Goal: Task Accomplishment & Management: Manage account settings

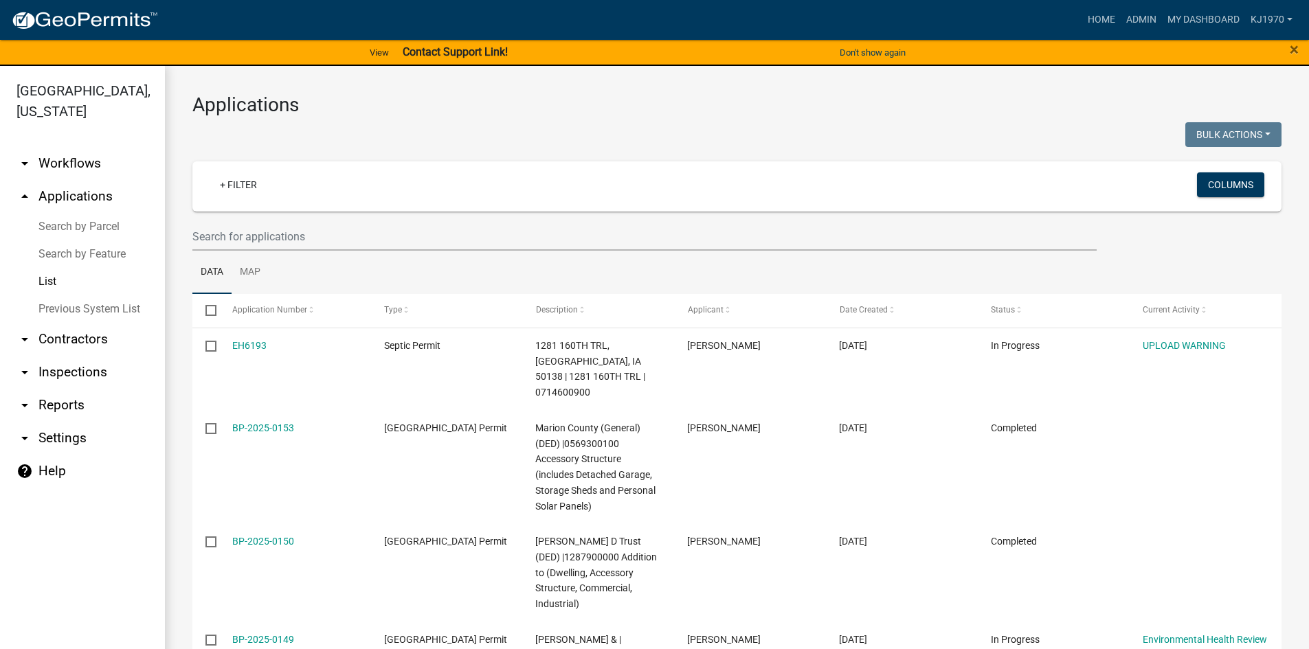
click at [45, 268] on link "List" at bounding box center [82, 281] width 165 height 27
click at [267, 236] on input "text" at bounding box center [644, 237] width 904 height 28
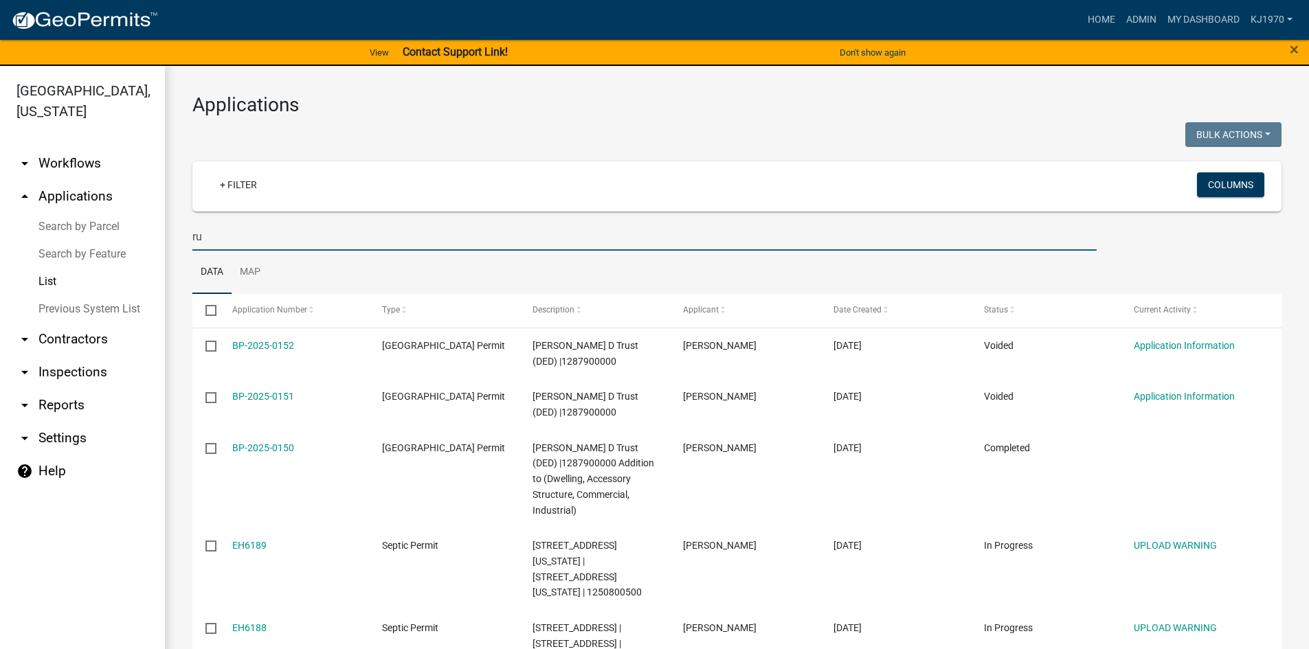
type input "r"
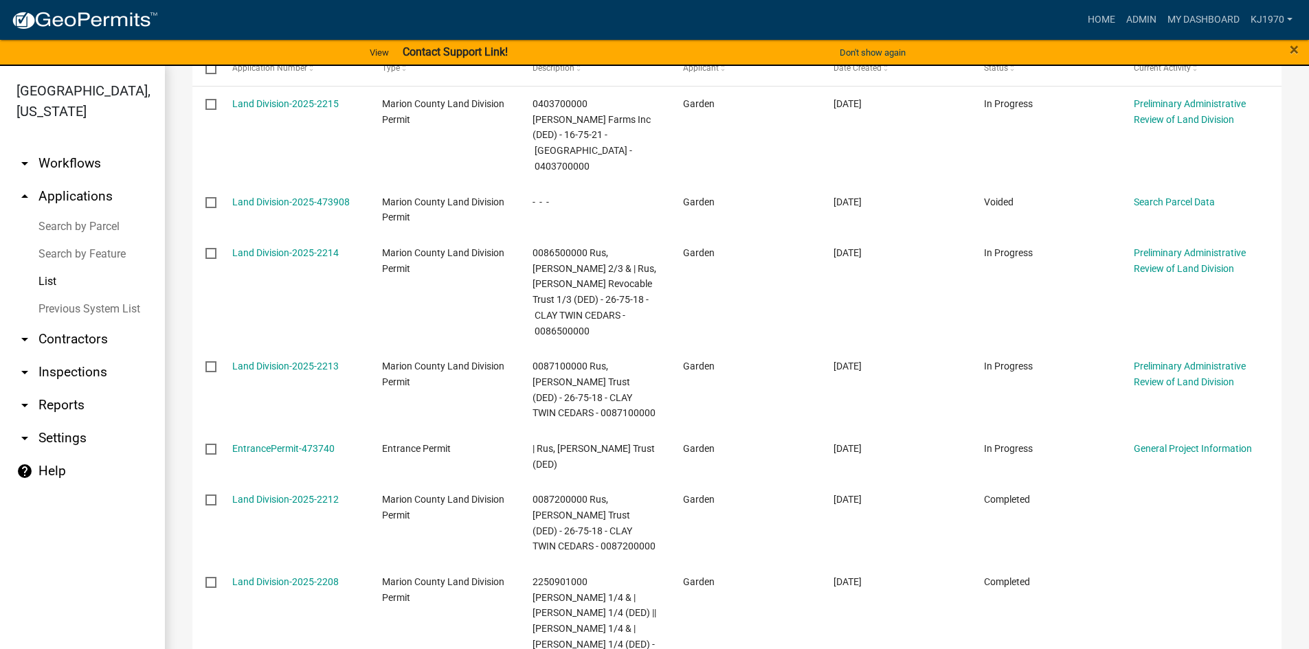
scroll to position [243, 0]
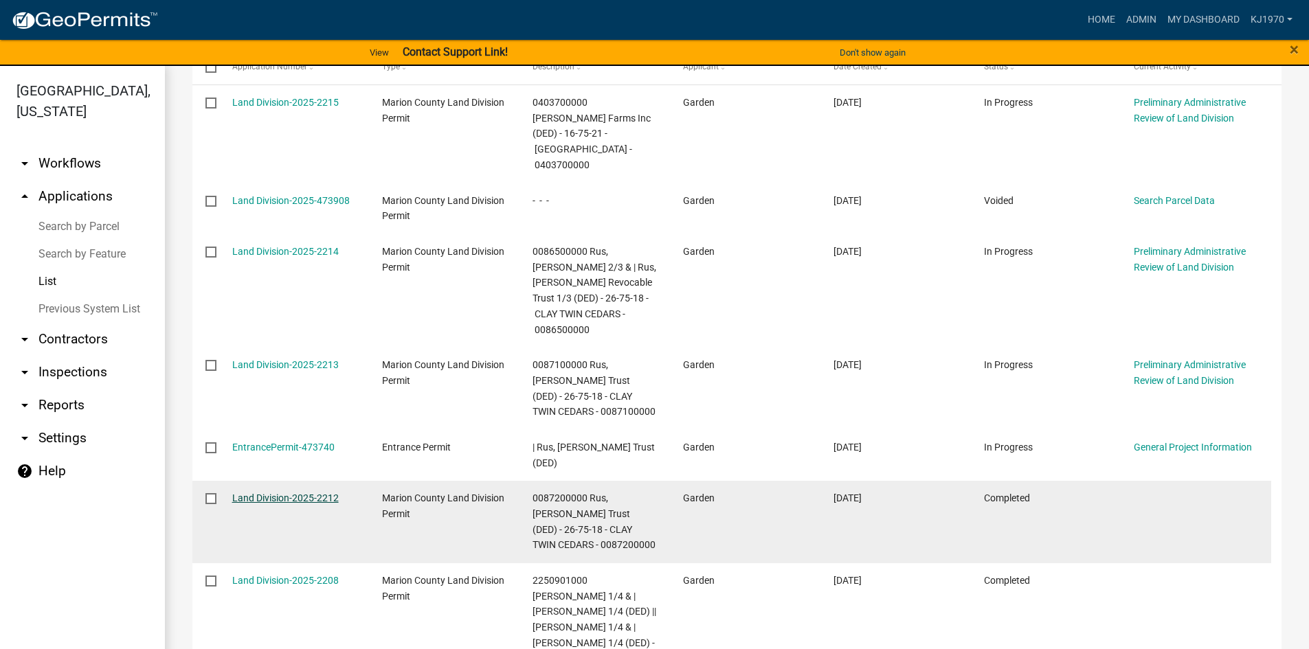
type input "garden"
click at [313, 493] on link "Land Division-2025-2212" at bounding box center [285, 498] width 107 height 11
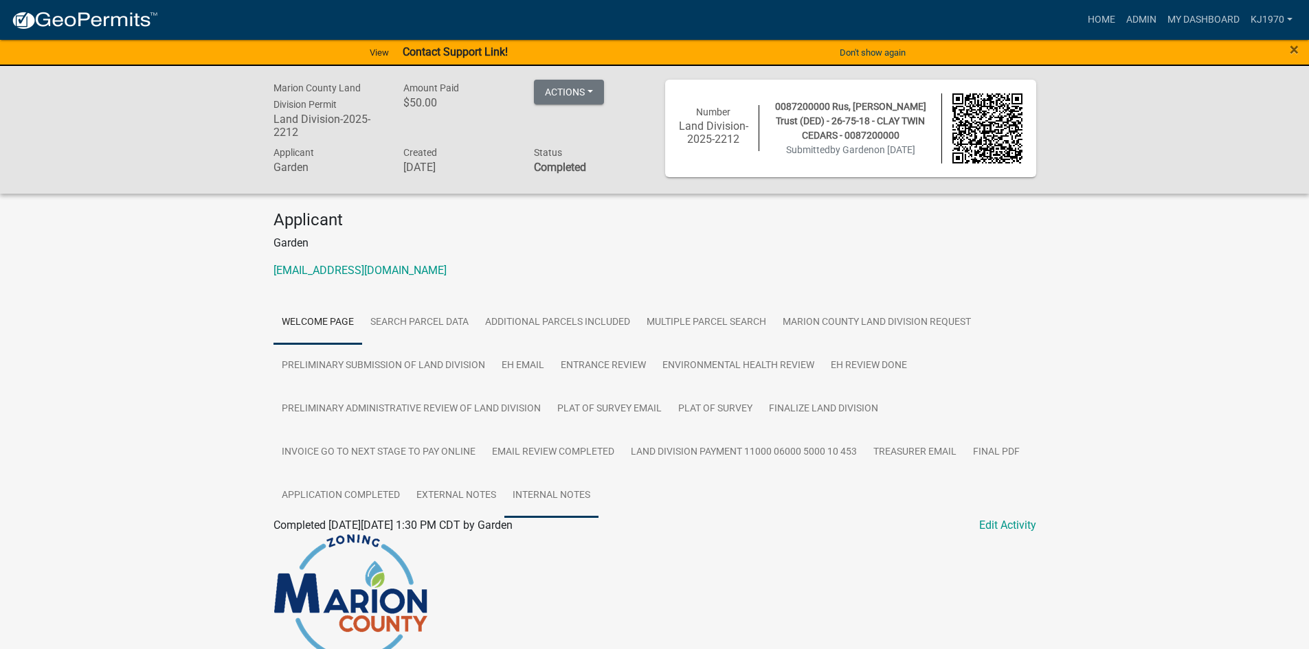
click at [520, 491] on link "Internal Notes" at bounding box center [551, 496] width 94 height 44
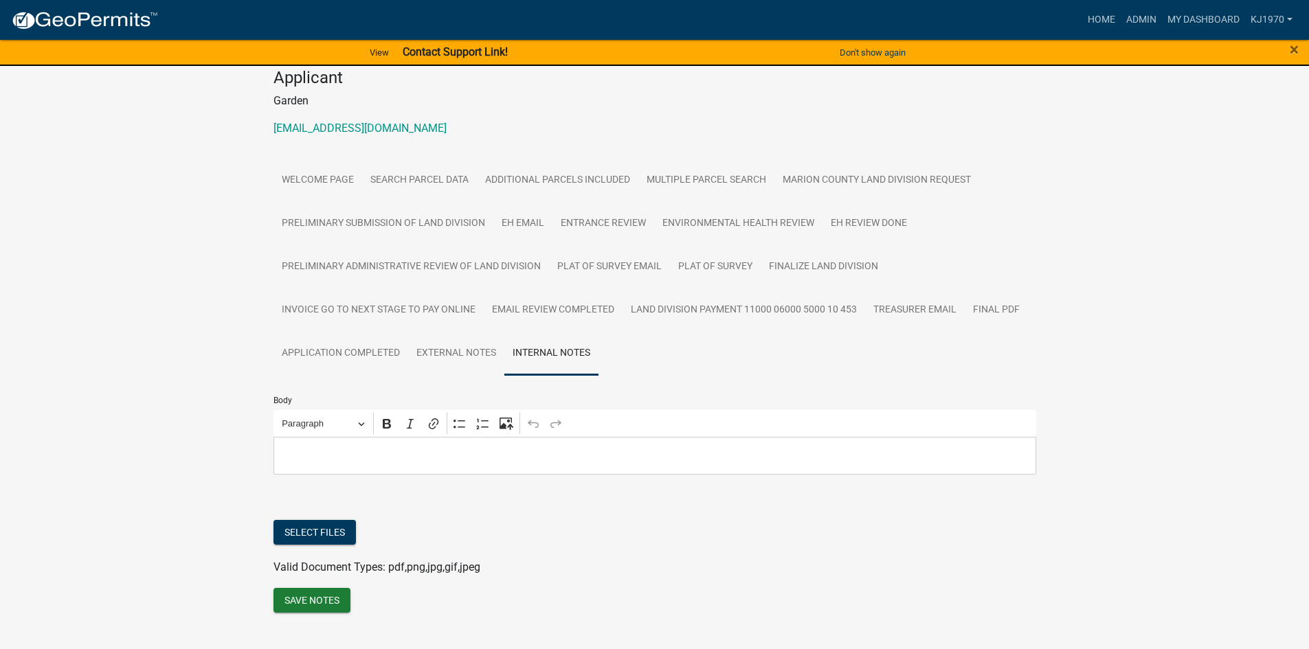
scroll to position [161, 0]
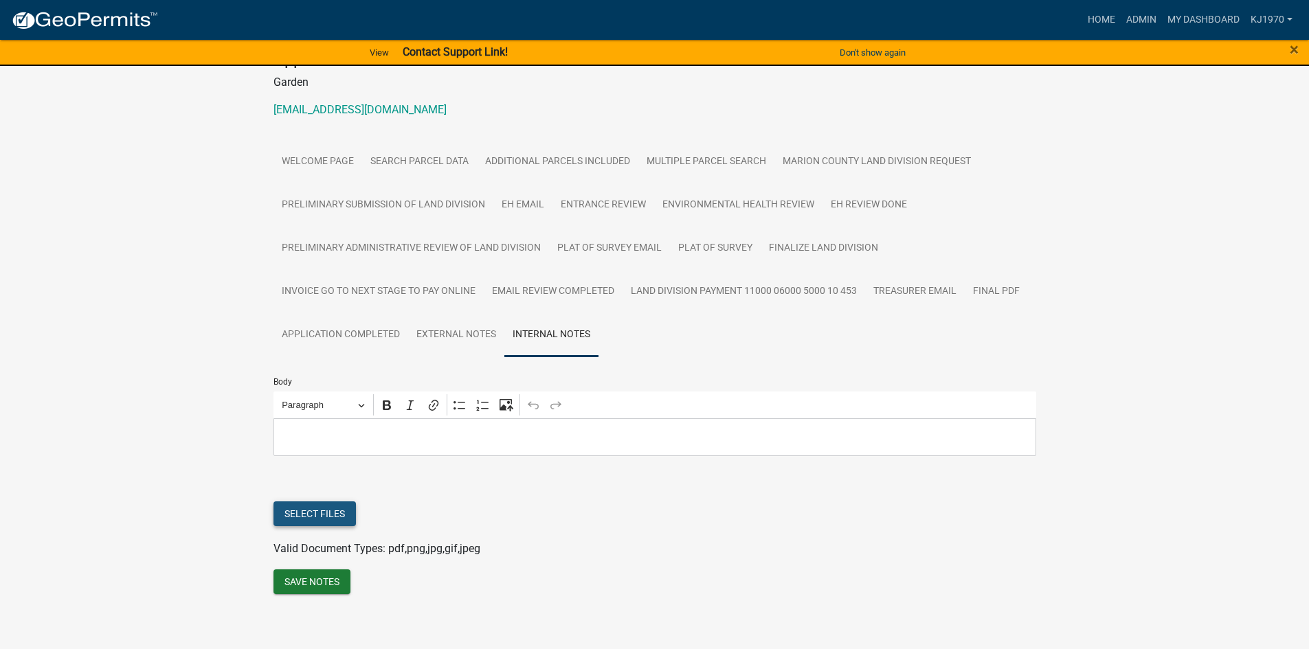
click at [297, 514] on button "Select files" at bounding box center [315, 514] width 82 height 25
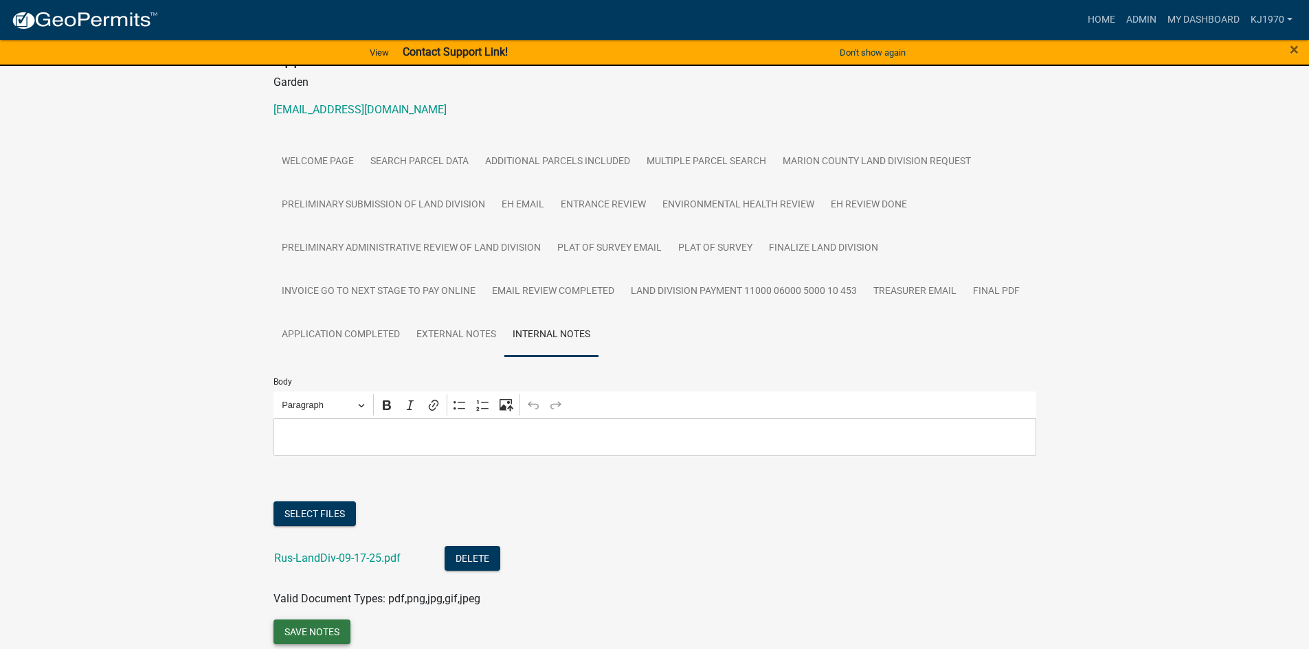
click at [324, 637] on button "Save Notes" at bounding box center [312, 632] width 77 height 25
